Goal: Find specific page/section: Find specific page/section

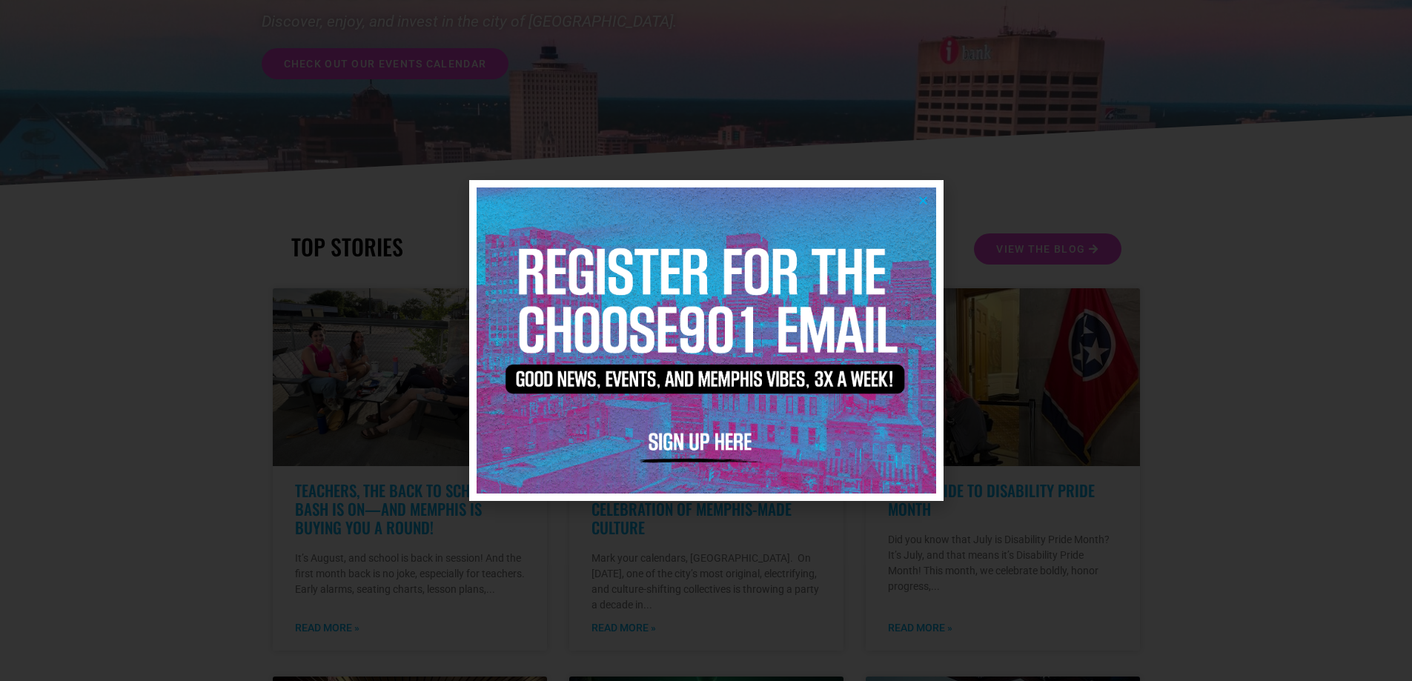
click at [924, 205] on icon "Close" at bounding box center [923, 200] width 11 height 11
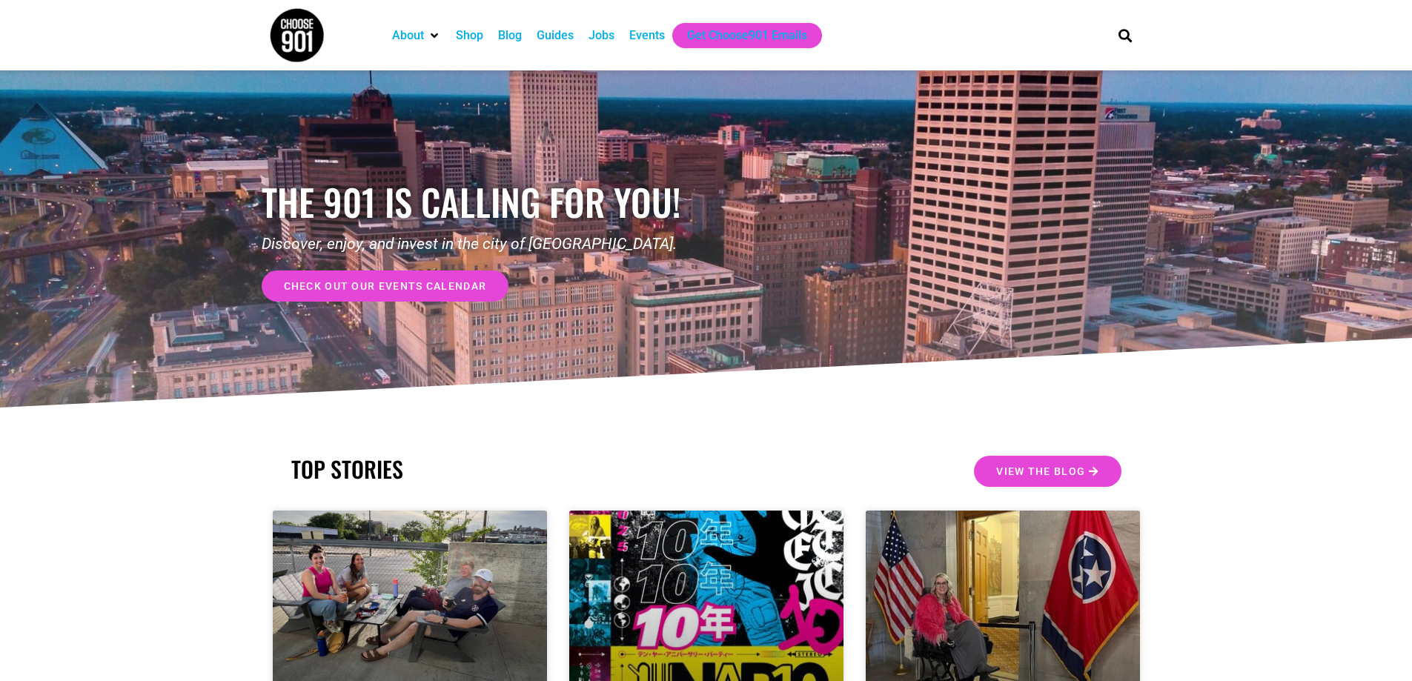
click at [659, 41] on div "Events" at bounding box center [647, 36] width 36 height 18
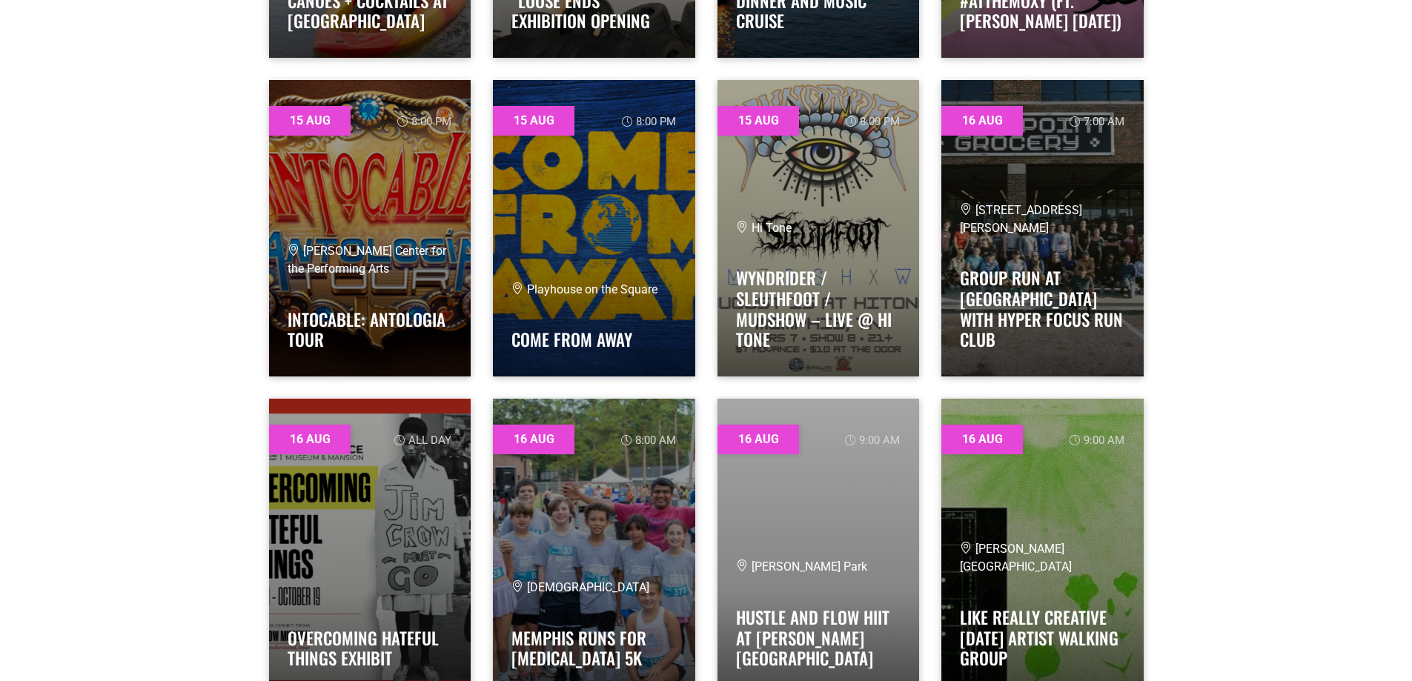
scroll to position [4597, 0]
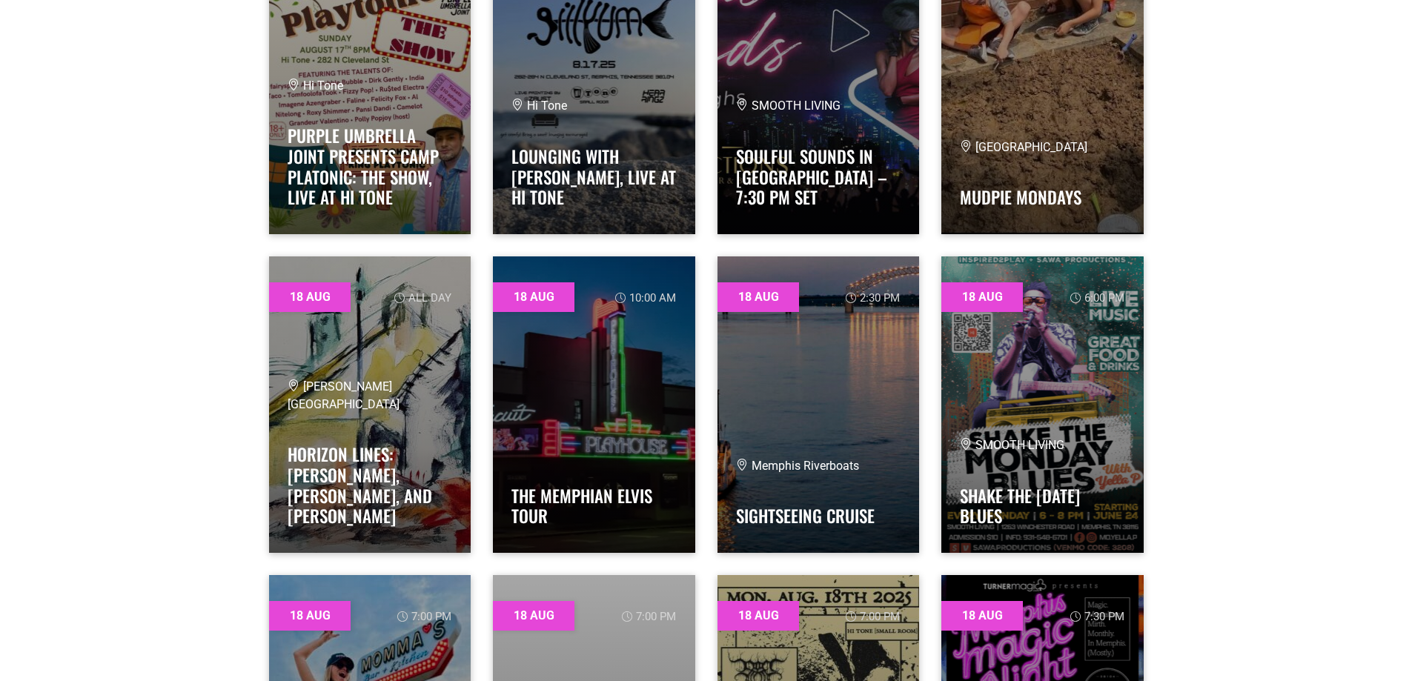
scroll to position [8897, 0]
